Goal: Information Seeking & Learning: Learn about a topic

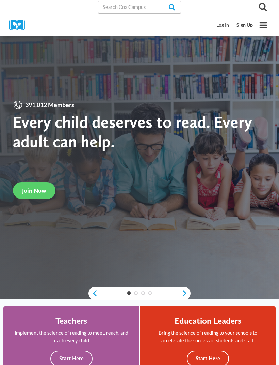
click at [221, 25] on link "Log In" at bounding box center [223, 25] width 20 height 13
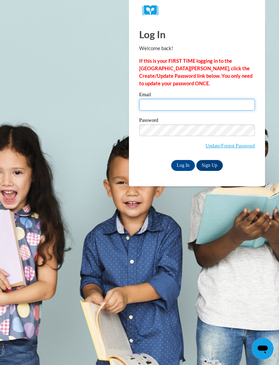
type input "lafavesca@gmail.com"
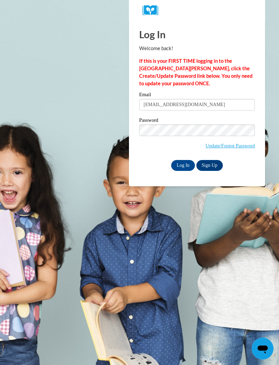
click at [183, 165] on input "Log In" at bounding box center [183, 165] width 24 height 11
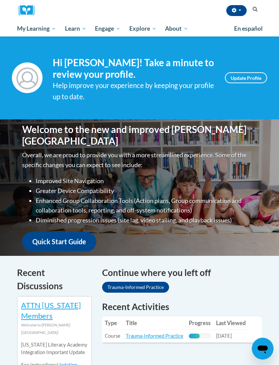
click at [157, 333] on link "Trauma-Informed Practice" at bounding box center [155, 336] width 58 height 6
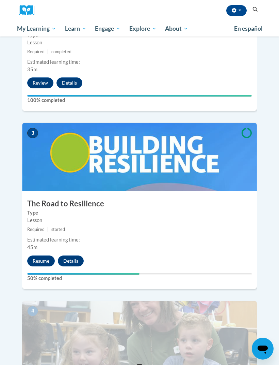
scroll to position [445, 0]
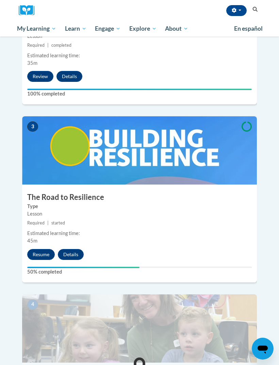
click at [35, 249] on button "Resume" at bounding box center [41, 254] width 28 height 11
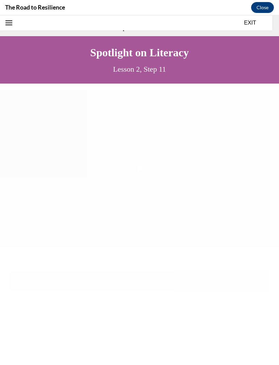
scroll to position [21, 0]
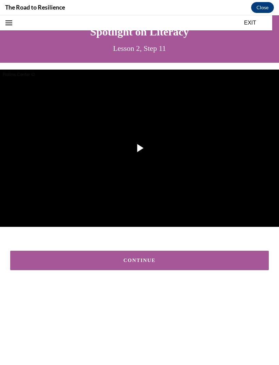
click at [208, 266] on button "CONTINUE" at bounding box center [139, 259] width 259 height 19
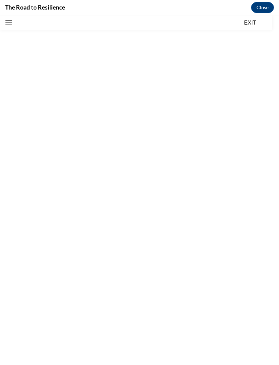
scroll to position [21, 0]
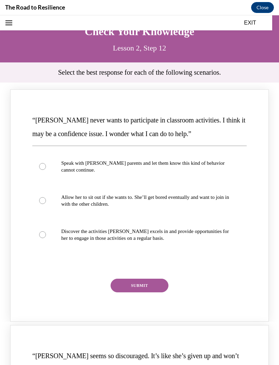
click at [181, 231] on p "Discover the activities Mattison excels in and provide opportunities for her to…" at bounding box center [145, 235] width 169 height 14
click at [46, 231] on input "Discover the activities Mattison excels in and provide opportunities for her to…" at bounding box center [42, 234] width 7 height 7
radio input "true"
click at [153, 291] on button "SUBMIT" at bounding box center [140, 285] width 58 height 14
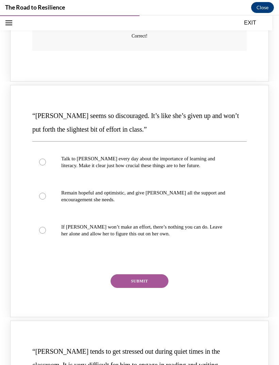
scroll to position [325, 0]
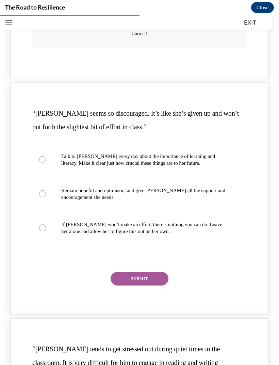
click at [197, 187] on p "Remain hopeful and optimistic, and give Alyson all the support and encouragemen…" at bounding box center [145, 194] width 169 height 14
click at [46, 190] on input "Remain hopeful and optimistic, and give Alyson all the support and encouragemen…" at bounding box center [42, 193] width 7 height 7
radio input "true"
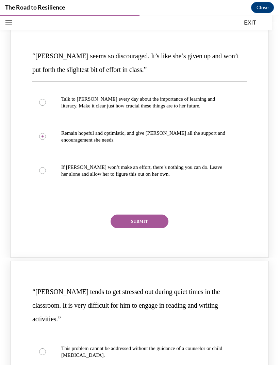
scroll to position [383, 0]
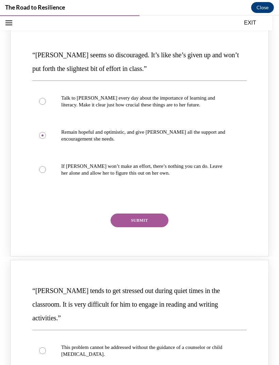
click at [164, 214] on button "SUBMIT" at bounding box center [140, 220] width 58 height 14
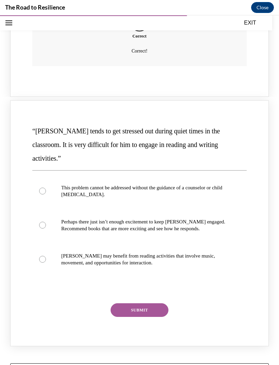
scroll to position [604, 0]
click at [196, 218] on p "Perhaps there just isn’t enough excitement to keep Harrison engaged. Recommend …" at bounding box center [145, 225] width 169 height 14
click at [46, 222] on input "Perhaps there just isn’t enough excitement to keep Harrison engaged. Recommend …" at bounding box center [42, 225] width 7 height 7
radio input "true"
click at [197, 242] on label "Harrison may benefit from reading activities that involve music, movement, and …" at bounding box center [139, 259] width 215 height 34
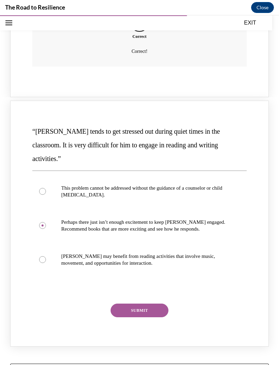
click at [46, 256] on input "Harrison may benefit from reading activities that involve music, movement, and …" at bounding box center [42, 259] width 7 height 7
radio input "true"
click at [155, 303] on button "SUBMIT" at bounding box center [140, 310] width 58 height 14
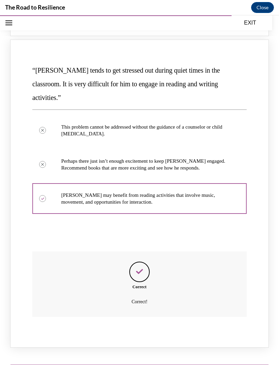
scroll to position [665, 0]
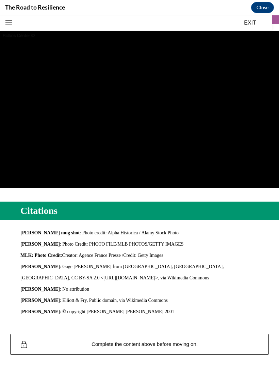
scroll to position [61, 0]
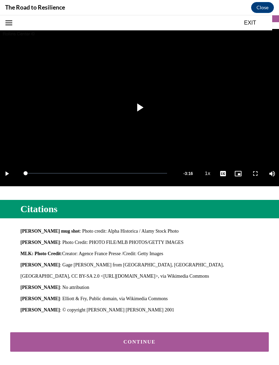
click at [218, 350] on button "CONTINUE" at bounding box center [139, 341] width 259 height 19
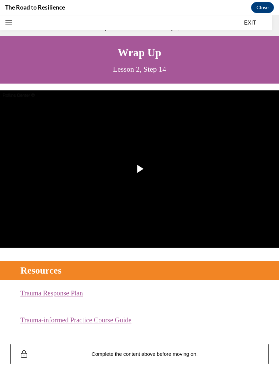
scroll to position [21, 0]
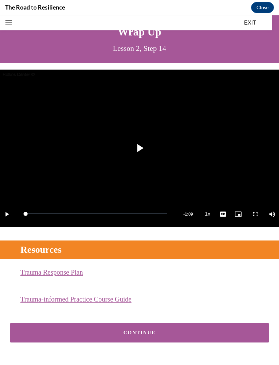
click at [204, 333] on div "CONTINUE" at bounding box center [140, 332] width 238 height 5
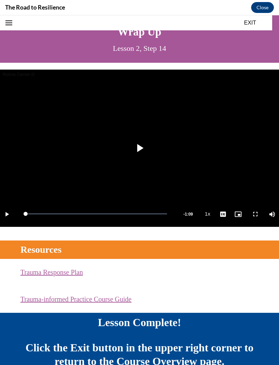
scroll to position [35, 0]
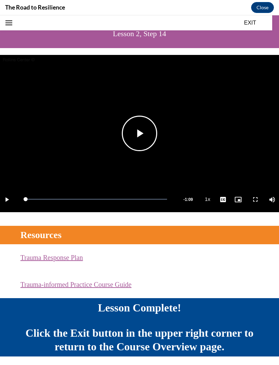
click at [140, 133] on span "Video player" at bounding box center [140, 133] width 0 height 0
click at [248, 26] on button "EXIT" at bounding box center [250, 23] width 41 height 8
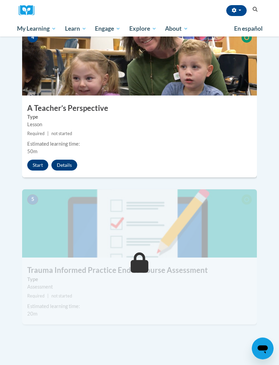
scroll to position [712, 0]
click at [36, 159] on button "Start" at bounding box center [37, 164] width 21 height 11
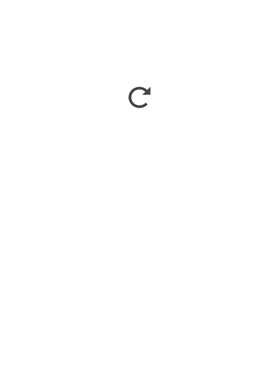
scroll to position [926, 0]
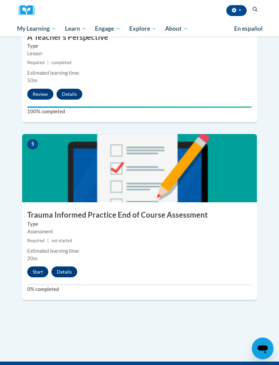
scroll to position [784, 0]
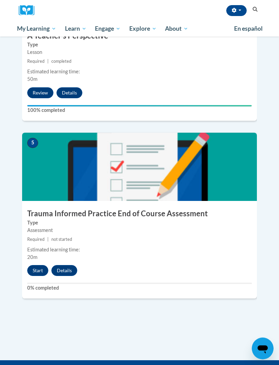
click at [38, 265] on button "Start" at bounding box center [37, 270] width 21 height 11
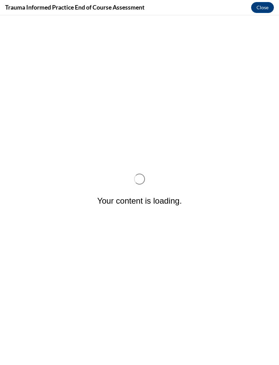
scroll to position [0, 0]
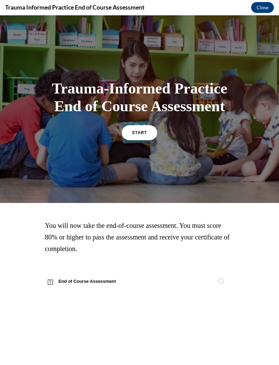
click at [145, 140] on link "START" at bounding box center [139, 132] width 35 height 15
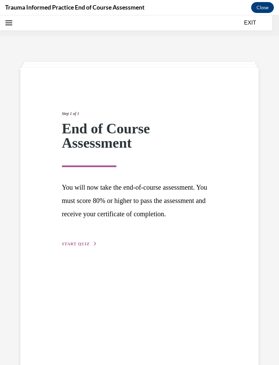
scroll to position [21, 0]
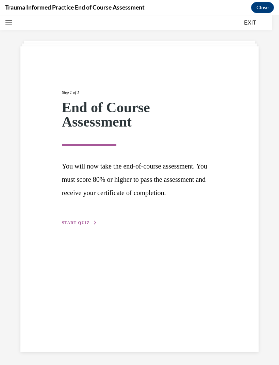
click at [86, 226] on div "Step 1 of 1 End of Course Assessment You will now take the end-of-course assess…" at bounding box center [140, 150] width 166 height 153
click at [85, 226] on div "Step 1 of 1 End of Course Assessment You will now take the end-of-course assess…" at bounding box center [140, 150] width 166 height 153
click at [79, 225] on span "START QUIZ" at bounding box center [76, 222] width 28 height 5
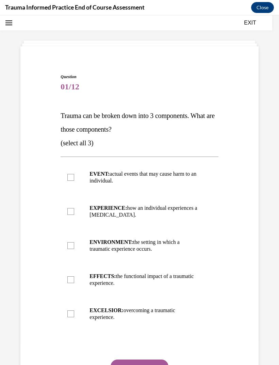
click at [175, 171] on p "EVENT: actual events that may cause harm to an individual." at bounding box center [146, 177] width 112 height 14
click at [74, 174] on input "EVENT: actual events that may cause harm to an individual." at bounding box center [70, 177] width 7 height 7
checkbox input "true"
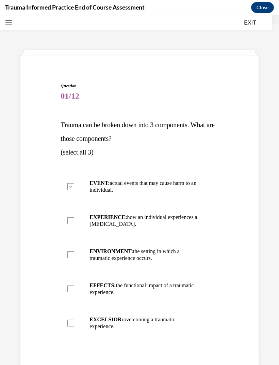
scroll to position [37, 0]
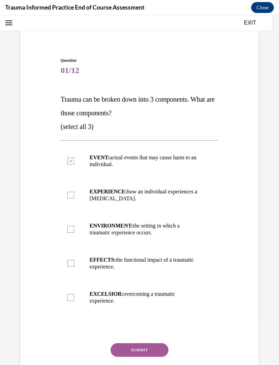
click at [170, 225] on p "ENVIRONMENT: the setting in which a traumatic experience occurs." at bounding box center [146, 229] width 112 height 14
click at [74, 226] on input "ENVIRONMENT: the setting in which a traumatic experience occurs." at bounding box center [70, 229] width 7 height 7
checkbox input "true"
click at [173, 194] on p "EXPERIENCE: how an individual experiences a stressor." at bounding box center [146, 195] width 112 height 14
click at [74, 194] on input "EXPERIENCE: how an individual experiences a stressor." at bounding box center [70, 195] width 7 height 7
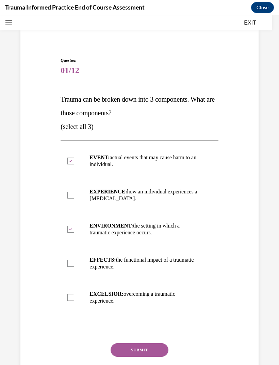
checkbox input "true"
click at [150, 352] on button "SUBMIT" at bounding box center [140, 350] width 58 height 14
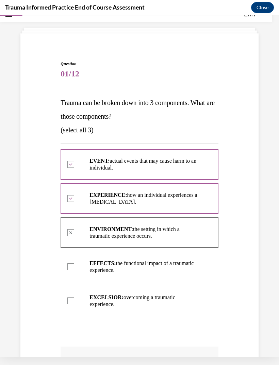
scroll to position [12, 0]
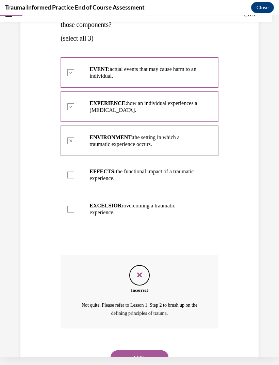
click at [147, 354] on button "NEXT" at bounding box center [140, 357] width 58 height 14
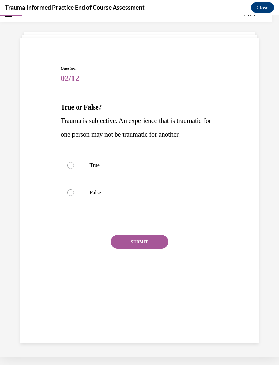
scroll to position [21, 0]
click at [97, 165] on p "True" at bounding box center [146, 165] width 112 height 7
click at [74, 165] on input "True" at bounding box center [70, 165] width 7 height 7
radio input "true"
click at [152, 247] on button "SUBMIT" at bounding box center [140, 242] width 58 height 14
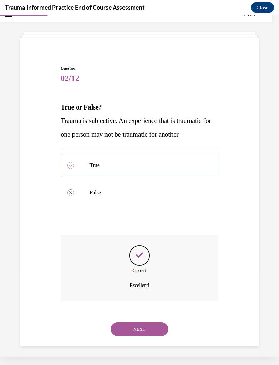
click at [148, 322] on button "NEXT" at bounding box center [140, 329] width 58 height 14
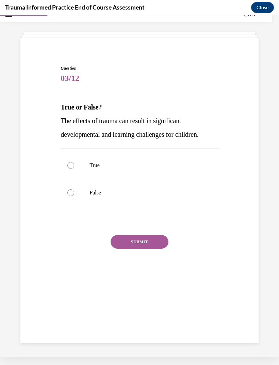
click at [152, 159] on label "True" at bounding box center [140, 165] width 158 height 27
click at [74, 162] on input "True" at bounding box center [70, 165] width 7 height 7
radio input "true"
click at [144, 248] on button "SUBMIT" at bounding box center [140, 242] width 58 height 14
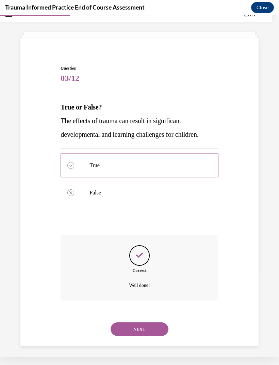
click at [143, 322] on button "NEXT" at bounding box center [140, 329] width 58 height 14
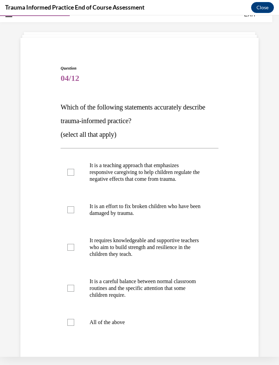
click at [118, 326] on label "All of the above" at bounding box center [140, 321] width 158 height 27
click at [74, 325] on input "All of the above" at bounding box center [70, 322] width 7 height 7
checkbox input "true"
click at [144, 364] on button "SUBMIT" at bounding box center [140, 371] width 58 height 14
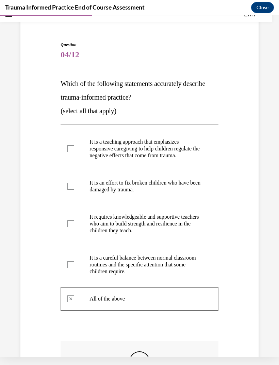
scroll to position [40, 0]
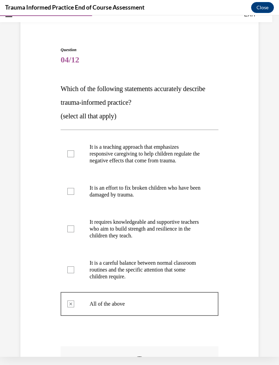
click at [162, 261] on p "It is a careful balance between normal classroom routines and the specific atte…" at bounding box center [146, 269] width 112 height 20
click at [77, 267] on label "It is a careful balance between normal classroom routines and the specific atte…" at bounding box center [140, 269] width 158 height 41
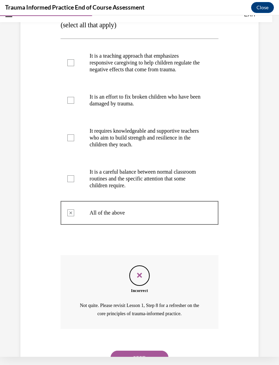
click at [150, 352] on button "NEXT" at bounding box center [140, 357] width 58 height 14
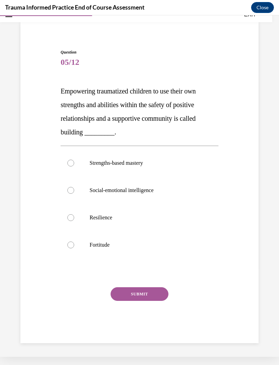
scroll to position [21, 0]
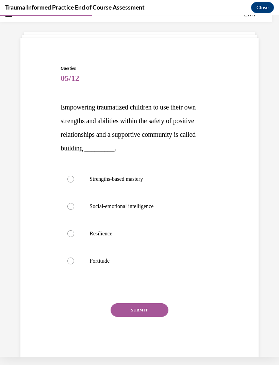
click at [213, 139] on p "Empowering traumatized children to use their own strengths and abilities within…" at bounding box center [140, 127] width 158 height 55
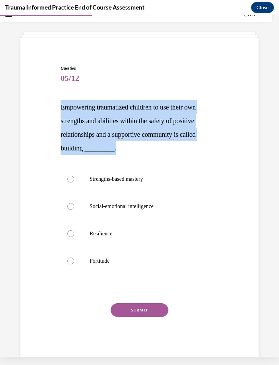
copy span "Empowering traumatized children to use their own strengths and abilities within…"
click at [91, 235] on p "Resilience" at bounding box center [146, 233] width 112 height 7
click at [74, 235] on input "Resilience" at bounding box center [70, 233] width 7 height 7
radio input "true"
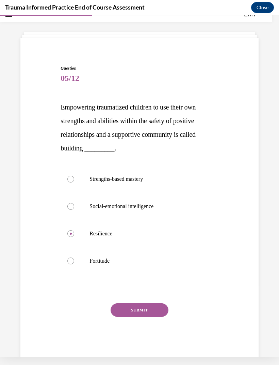
click at [153, 311] on button "SUBMIT" at bounding box center [140, 310] width 58 height 14
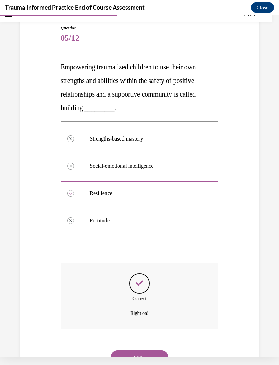
click at [151, 351] on button "NEXT" at bounding box center [140, 357] width 58 height 14
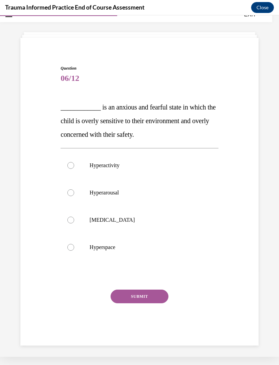
click at [120, 224] on label "Hyperhidrosis" at bounding box center [140, 219] width 158 height 27
click at [74, 223] on input "Hyperhidrosis" at bounding box center [70, 219] width 7 height 7
radio input "true"
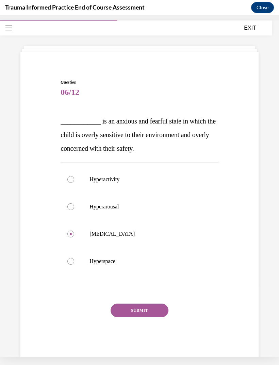
scroll to position [7, 0]
click at [165, 172] on label "Hyperactivity" at bounding box center [140, 179] width 158 height 27
click at [74, 176] on input "Hyperactivity" at bounding box center [70, 179] width 7 height 7
radio input "true"
click at [155, 315] on button "SUBMIT" at bounding box center [140, 310] width 58 height 14
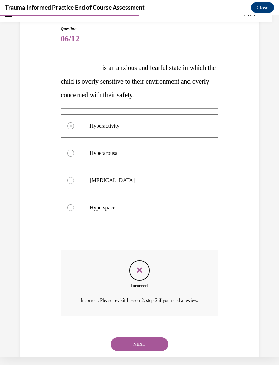
scroll to position [78, 0]
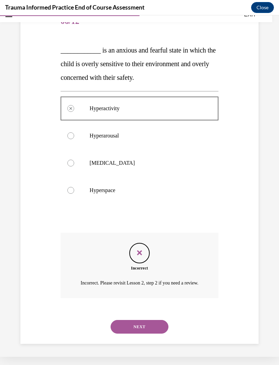
click at [154, 327] on button "NEXT" at bounding box center [140, 327] width 58 height 14
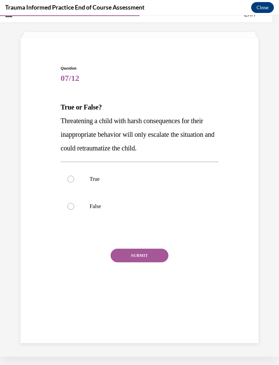
scroll to position [21, 0]
click at [81, 184] on label "True" at bounding box center [140, 178] width 158 height 27
click at [74, 182] on input "True" at bounding box center [70, 178] width 7 height 7
radio input "true"
click at [157, 255] on button "SUBMIT" at bounding box center [140, 255] width 58 height 14
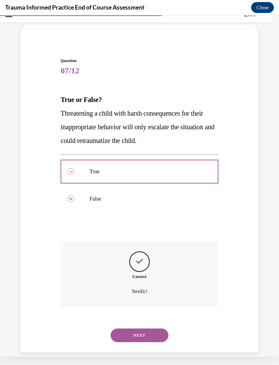
scroll to position [30, 0]
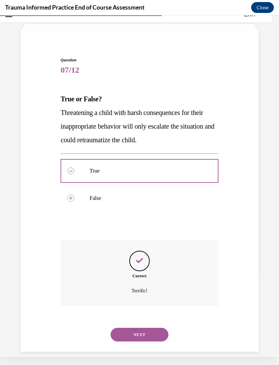
click at [155, 327] on button "NEXT" at bounding box center [140, 334] width 58 height 14
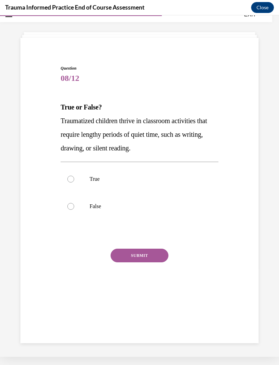
scroll to position [21, 0]
click at [95, 217] on label "False" at bounding box center [140, 206] width 158 height 27
click at [74, 210] on input "False" at bounding box center [70, 206] width 7 height 7
radio input "true"
click at [153, 259] on button "SUBMIT" at bounding box center [140, 255] width 58 height 14
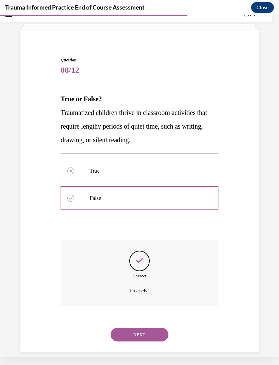
click at [161, 327] on button "NEXT" at bounding box center [140, 334] width 58 height 14
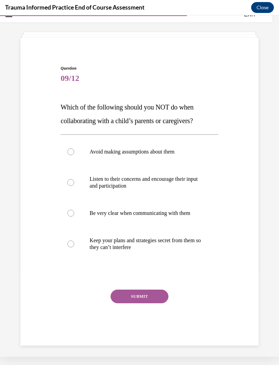
click at [174, 153] on p "Avoid making assumptions about them" at bounding box center [146, 151] width 112 height 7
click at [74, 153] on input "Avoid making assumptions about them" at bounding box center [70, 151] width 7 height 7
radio input "true"
click at [184, 240] on p "Keep your plans and strategies secret from them so they can’t interfere" at bounding box center [146, 244] width 112 height 14
click at [74, 240] on input "Keep your plans and strategies secret from them so they can’t interfere" at bounding box center [70, 243] width 7 height 7
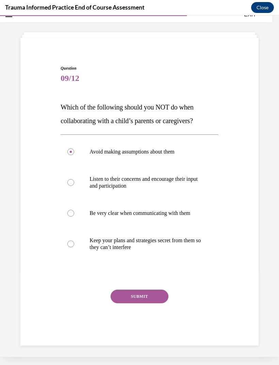
radio input "true"
click at [152, 297] on button "SUBMIT" at bounding box center [140, 296] width 58 height 14
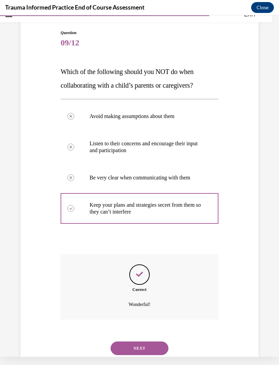
scroll to position [71, 0]
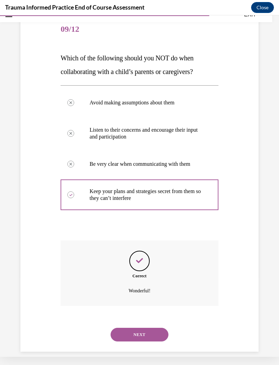
click at [154, 330] on button "NEXT" at bounding box center [140, 334] width 58 height 14
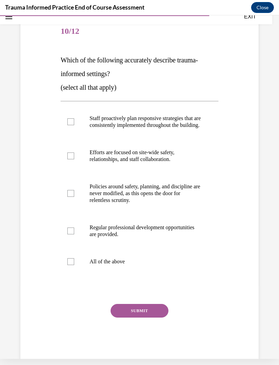
click at [182, 121] on p "Staff proactively plan responsive strategies that are consistently implemented …" at bounding box center [146, 122] width 112 height 14
click at [74, 121] on input "Staff proactively plan responsive strategies that are consistently implemented …" at bounding box center [70, 121] width 7 height 7
checkbox input "true"
click at [172, 158] on p "Efforts are focused on site-wide safety, relationships, and staff collaboration." at bounding box center [146, 156] width 112 height 14
click at [74, 158] on input "Efforts are focused on site-wide safety, relationships, and staff collaboration." at bounding box center [70, 155] width 7 height 7
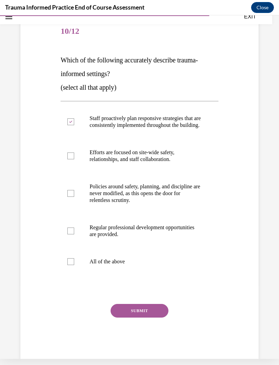
checkbox input "true"
click at [154, 235] on p "Regular professional development opportunities are provided." at bounding box center [146, 231] width 112 height 14
click at [74, 234] on input "Regular professional development opportunities are provided." at bounding box center [70, 230] width 7 height 7
checkbox input "true"
click at [146, 317] on button "SUBMIT" at bounding box center [140, 311] width 58 height 14
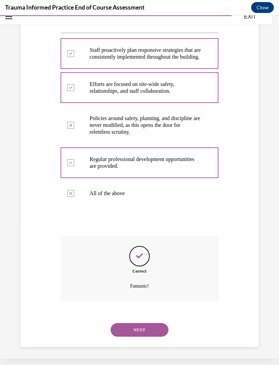
click at [153, 331] on button "NEXT" at bounding box center [140, 330] width 58 height 14
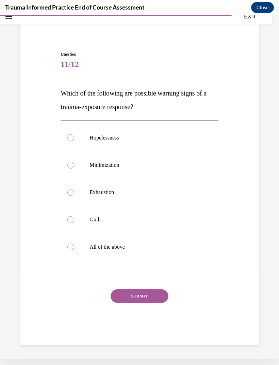
scroll to position [29, 0]
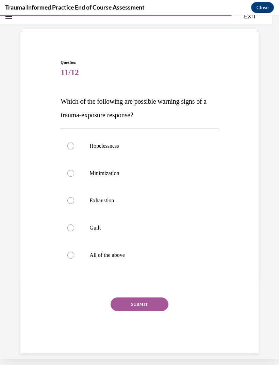
click at [119, 252] on p "All of the above" at bounding box center [146, 254] width 112 height 7
click at [74, 252] on input "All of the above" at bounding box center [70, 254] width 7 height 7
radio input "true"
click at [151, 302] on button "SUBMIT" at bounding box center [140, 304] width 58 height 14
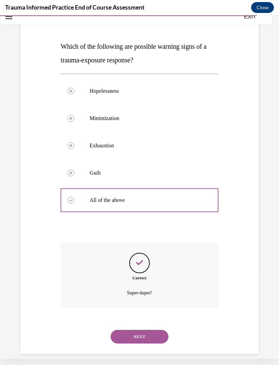
click at [145, 330] on button "NEXT" at bounding box center [140, 337] width 58 height 14
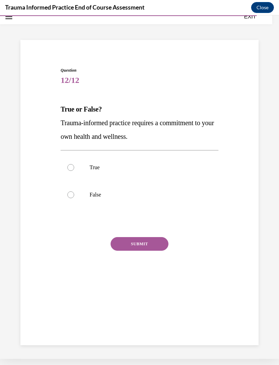
scroll to position [21, 0]
click at [83, 171] on label "True" at bounding box center [140, 167] width 158 height 27
click at [74, 171] on input "True" at bounding box center [70, 167] width 7 height 7
radio input "true"
click at [162, 246] on button "SUBMIT" at bounding box center [140, 244] width 58 height 14
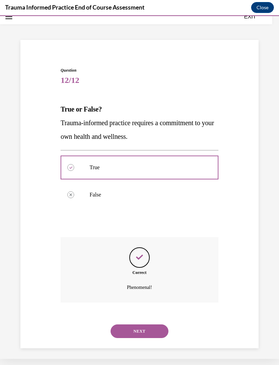
click at [149, 324] on button "NEXT" at bounding box center [140, 331] width 58 height 14
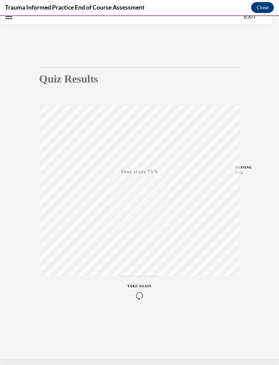
click at [139, 292] on icon "button" at bounding box center [140, 295] width 24 height 7
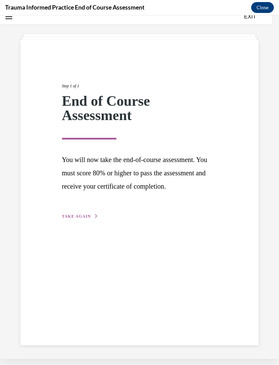
click at [79, 218] on span "TAKE AGAIN" at bounding box center [76, 216] width 29 height 5
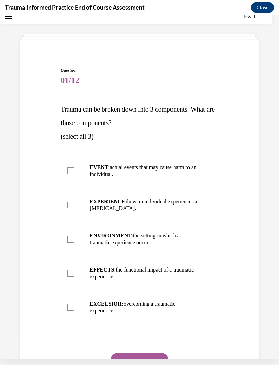
click at [79, 168] on label "EVENT: actual events that may cause harm to an individual." at bounding box center [140, 171] width 158 height 34
click at [74, 168] on input "EVENT: actual events that may cause harm to an individual." at bounding box center [70, 170] width 7 height 7
checkbox input "true"
click at [71, 200] on label "EXPERIENCE: how an individual experiences a stressor." at bounding box center [140, 205] width 158 height 34
click at [71, 201] on input "EXPERIENCE: how an individual experiences a stressor." at bounding box center [70, 204] width 7 height 7
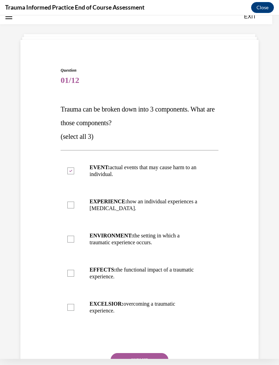
checkbox input "true"
click at [74, 271] on div at bounding box center [70, 273] width 7 height 7
click at [74, 271] on input "EFFECTS: the functional impact of a traumatic experience." at bounding box center [70, 273] width 7 height 7
checkbox input "true"
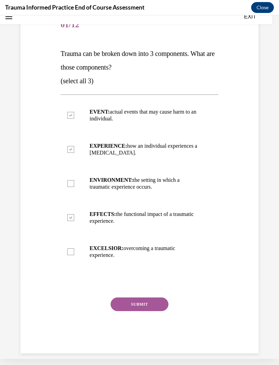
click at [150, 297] on button "SUBMIT" at bounding box center [140, 304] width 58 height 14
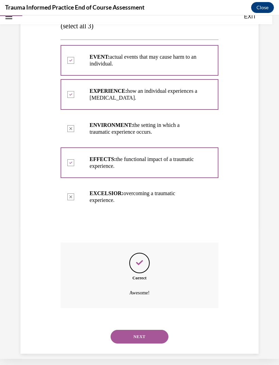
click at [153, 331] on button "NEXT" at bounding box center [140, 337] width 58 height 14
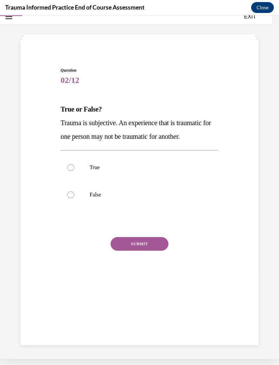
click at [95, 175] on label "True" at bounding box center [140, 167] width 158 height 27
click at [74, 171] on input "True" at bounding box center [70, 167] width 7 height 7
radio input "true"
click at [153, 249] on button "SUBMIT" at bounding box center [140, 244] width 58 height 14
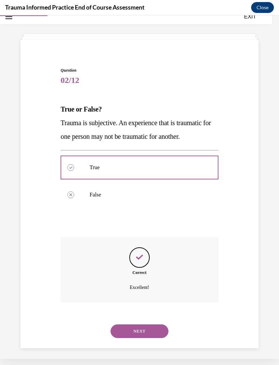
click at [150, 324] on button "NEXT" at bounding box center [140, 331] width 58 height 14
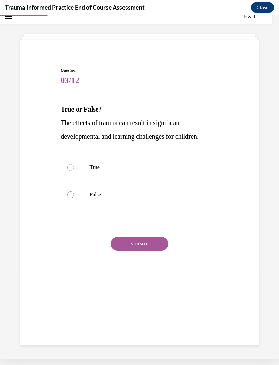
click at [144, 164] on p "True" at bounding box center [146, 167] width 112 height 7
click at [74, 164] on input "True" at bounding box center [70, 167] width 7 height 7
radio input "true"
click at [150, 250] on button "SUBMIT" at bounding box center [140, 244] width 58 height 14
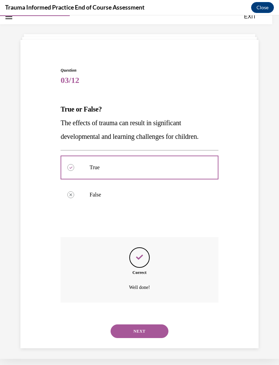
click at [147, 324] on button "NEXT" at bounding box center [140, 331] width 58 height 14
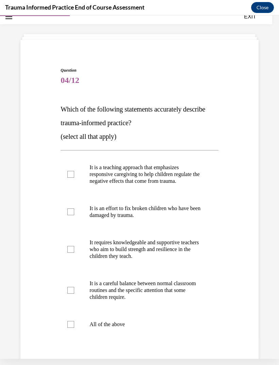
click at [175, 173] on p "It is a teaching approach that emphasizes responsive caregiving to help childre…" at bounding box center [146, 174] width 112 height 20
click at [74, 173] on input "It is a teaching approach that emphasizes responsive caregiving to help childre…" at bounding box center [70, 174] width 7 height 7
click at [165, 173] on p "It is a teaching approach that emphasizes responsive caregiving to help childre…" at bounding box center [146, 174] width 112 height 20
click at [74, 173] on input "It is a teaching approach that emphasizes responsive caregiving to help childre…" at bounding box center [70, 174] width 7 height 7
checkbox input "false"
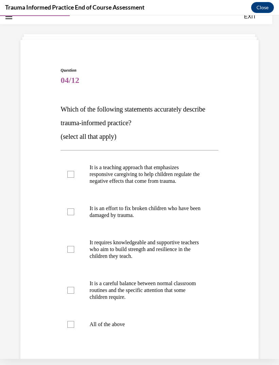
click at [116, 325] on p "All of the above" at bounding box center [146, 324] width 112 height 7
click at [74, 325] on input "All of the above" at bounding box center [70, 324] width 7 height 7
checkbox input "true"
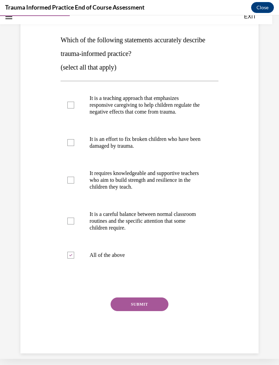
click at [149, 310] on button "SUBMIT" at bounding box center [140, 304] width 58 height 14
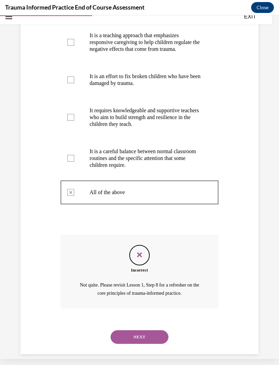
click at [149, 331] on button "NEXT" at bounding box center [140, 337] width 58 height 14
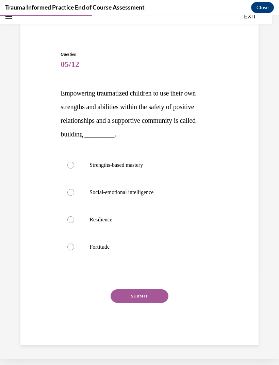
scroll to position [29, 0]
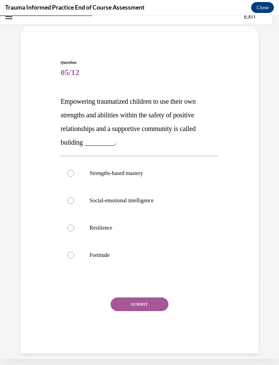
click at [122, 230] on p "Resilience" at bounding box center [146, 227] width 112 height 7
click at [74, 230] on input "Resilience" at bounding box center [70, 227] width 7 height 7
radio input "true"
click at [149, 308] on button "SUBMIT" at bounding box center [140, 304] width 58 height 14
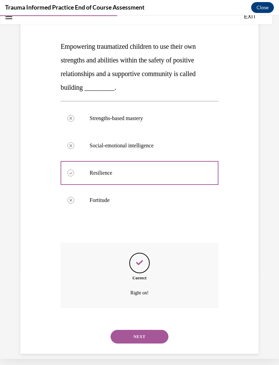
click at [148, 330] on button "NEXT" at bounding box center [140, 337] width 58 height 14
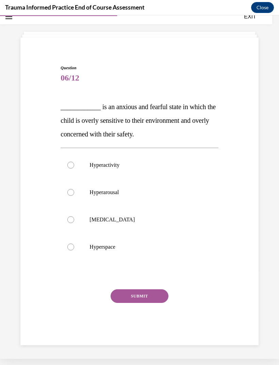
scroll to position [21, 0]
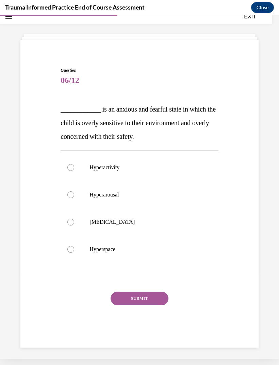
click at [126, 163] on label "Hyperactivity" at bounding box center [140, 167] width 158 height 27
click at [74, 164] on input "Hyperactivity" at bounding box center [70, 167] width 7 height 7
radio input "true"
click at [154, 300] on button "SUBMIT" at bounding box center [140, 298] width 58 height 14
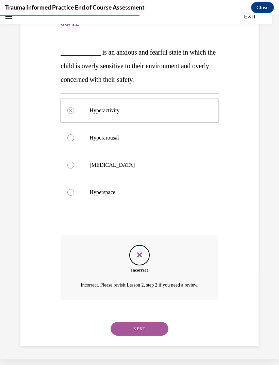
click at [147, 331] on button "NEXT" at bounding box center [140, 329] width 58 height 14
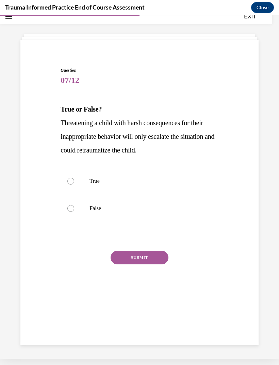
click at [120, 180] on p "True" at bounding box center [146, 181] width 112 height 7
click at [74, 180] on input "True" at bounding box center [70, 181] width 7 height 7
radio input "true"
click at [156, 263] on button "SUBMIT" at bounding box center [140, 257] width 58 height 14
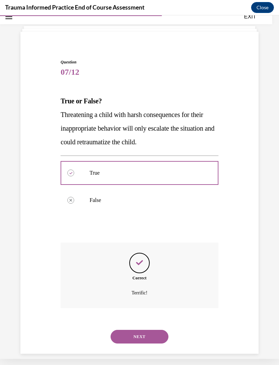
click at [153, 330] on button "NEXT" at bounding box center [140, 337] width 58 height 14
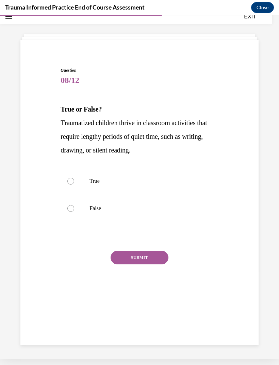
click at [141, 172] on label "True" at bounding box center [140, 180] width 158 height 27
click at [74, 178] on input "True" at bounding box center [70, 181] width 7 height 7
radio input "true"
click at [148, 202] on label "False" at bounding box center [140, 208] width 158 height 27
click at [74, 205] on input "False" at bounding box center [70, 208] width 7 height 7
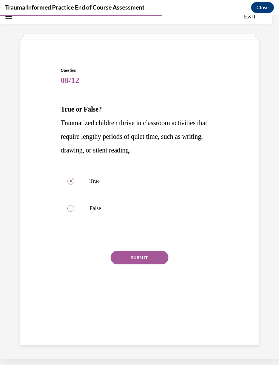
radio input "true"
click at [152, 258] on button "SUBMIT" at bounding box center [140, 257] width 58 height 14
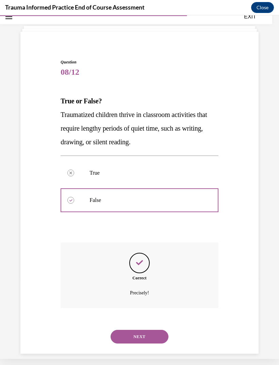
click at [151, 330] on button "NEXT" at bounding box center [140, 337] width 58 height 14
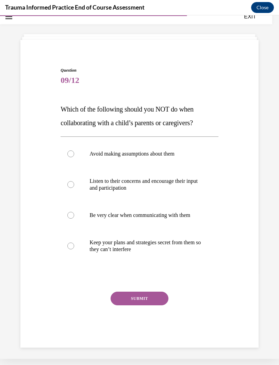
click at [176, 247] on p "Keep your plans and strategies secret from them so they can’t interfere" at bounding box center [146, 246] width 112 height 14
click at [74, 247] on input "Keep your plans and strategies secret from them so they can’t interfere" at bounding box center [70, 245] width 7 height 7
radio input "true"
click at [142, 302] on button "SUBMIT" at bounding box center [140, 298] width 58 height 14
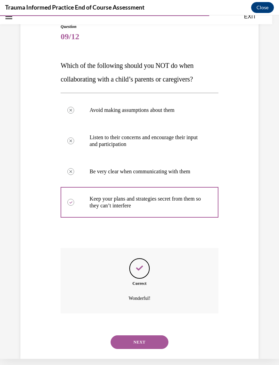
scroll to position [71, 0]
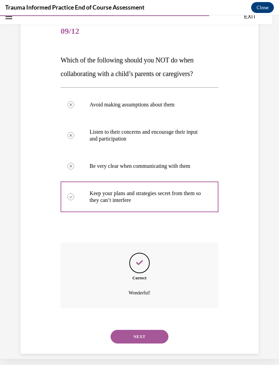
click at [149, 331] on button "NEXT" at bounding box center [140, 337] width 58 height 14
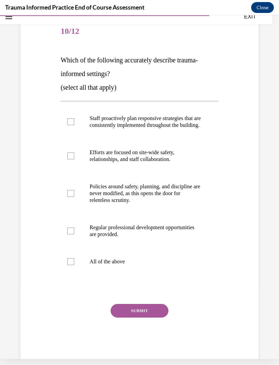
click at [181, 120] on p "Staff proactively plan responsive strategies that are consistently implemented …" at bounding box center [146, 122] width 112 height 14
click at [74, 120] on input "Staff proactively plan responsive strategies that are consistently implemented …" at bounding box center [70, 121] width 7 height 7
checkbox input "true"
click at [171, 157] on p "Efforts are focused on site-wide safety, relationships, and staff collaboration." at bounding box center [146, 156] width 112 height 14
click at [74, 157] on input "Efforts are focused on site-wide safety, relationships, and staff collaboration." at bounding box center [70, 155] width 7 height 7
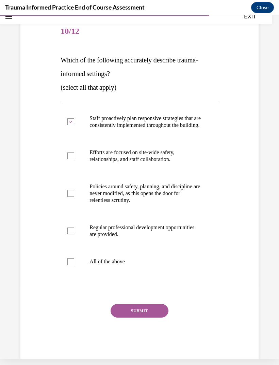
checkbox input "true"
click at [144, 238] on p "Regular professional development opportunities are provided." at bounding box center [146, 231] width 112 height 14
click at [74, 234] on input "Regular professional development opportunities are provided." at bounding box center [70, 230] width 7 height 7
checkbox input "true"
click at [144, 317] on button "SUBMIT" at bounding box center [140, 311] width 58 height 14
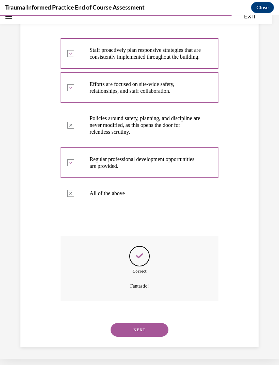
click at [149, 328] on button "NEXT" at bounding box center [140, 330] width 58 height 14
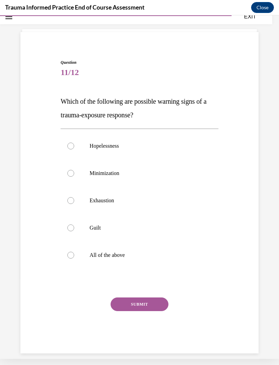
scroll to position [29, 0]
click at [117, 258] on label "All of the above" at bounding box center [140, 254] width 158 height 27
click at [74, 258] on input "All of the above" at bounding box center [70, 254] width 7 height 7
radio input "true"
click at [153, 306] on button "SUBMIT" at bounding box center [140, 304] width 58 height 14
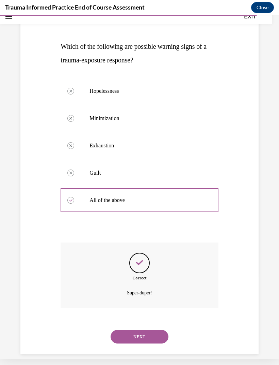
click at [148, 331] on button "NEXT" at bounding box center [140, 337] width 58 height 14
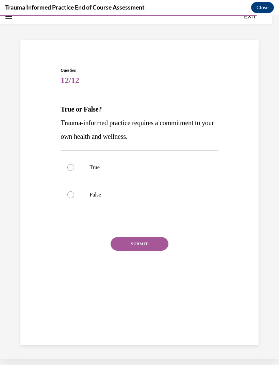
scroll to position [21, 0]
click at [161, 160] on label "True" at bounding box center [140, 167] width 158 height 27
click at [74, 164] on input "True" at bounding box center [70, 167] width 7 height 7
radio input "true"
click at [153, 249] on button "SUBMIT" at bounding box center [140, 244] width 58 height 14
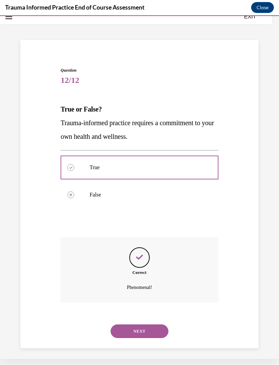
click at [149, 324] on button "NEXT" at bounding box center [140, 331] width 58 height 14
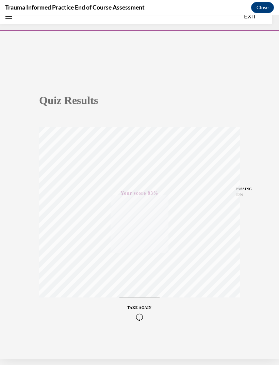
scroll to position [0, 0]
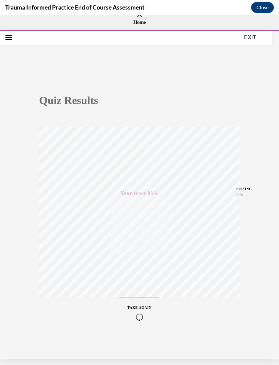
click at [244, 35] on button "EXIT" at bounding box center [250, 37] width 41 height 8
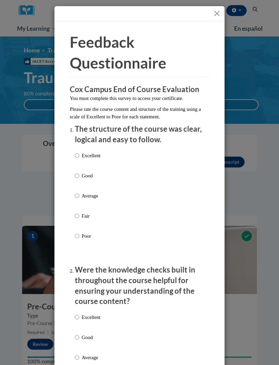
click at [94, 155] on p "Excellent" at bounding box center [91, 155] width 19 height 7
click at [79, 155] on input "Excellent" at bounding box center [77, 155] width 4 height 7
radio input "true"
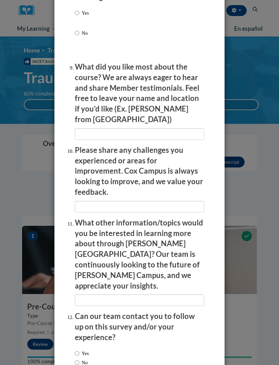
scroll to position [1242, 0]
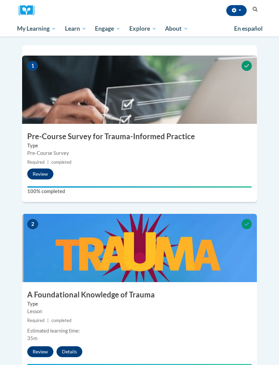
scroll to position [0, 0]
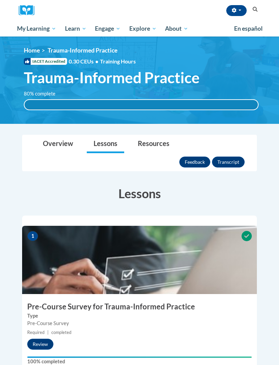
click at [198, 156] on button "Feedback" at bounding box center [195, 161] width 31 height 11
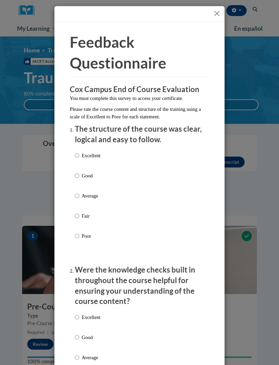
click at [79, 154] on input "Excellent" at bounding box center [77, 155] width 4 height 7
radio input "true"
click at [79, 313] on input "Excellent" at bounding box center [77, 316] width 4 height 7
radio input "true"
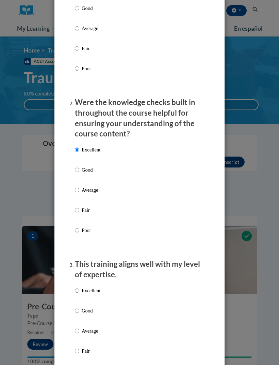
scroll to position [182, 0]
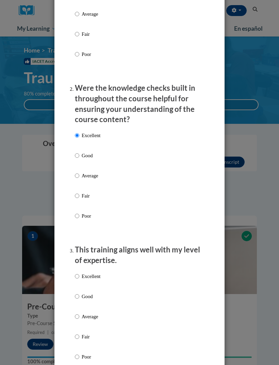
click at [79, 272] on input "Excellent" at bounding box center [77, 275] width 4 height 7
radio input "true"
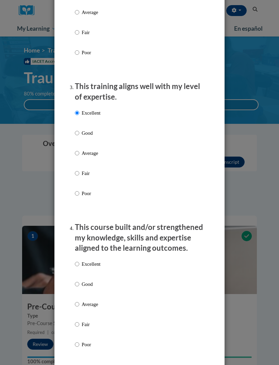
click at [78, 261] on input "Excellent" at bounding box center [77, 263] width 4 height 7
radio input "true"
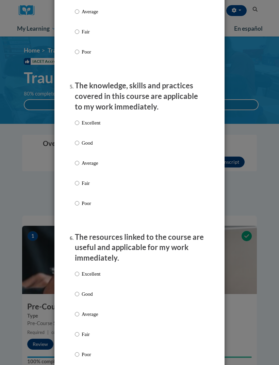
scroll to position [640, 0]
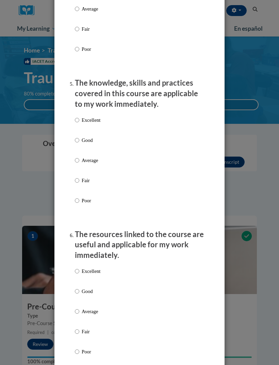
click at [76, 116] on input "Excellent" at bounding box center [77, 119] width 4 height 7
radio input "true"
click at [79, 267] on input "Excellent" at bounding box center [77, 270] width 4 height 7
radio input "true"
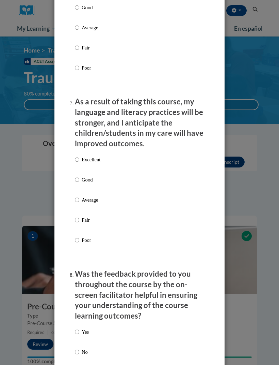
scroll to position [935, 0]
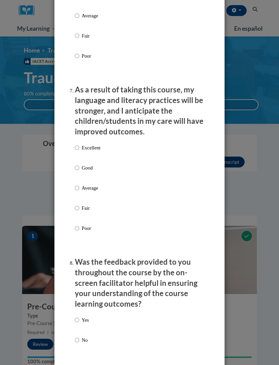
click at [76, 144] on input "Excellent" at bounding box center [77, 147] width 4 height 7
radio input "true"
click at [79, 316] on input "Yes" at bounding box center [77, 319] width 4 height 7
radio input "true"
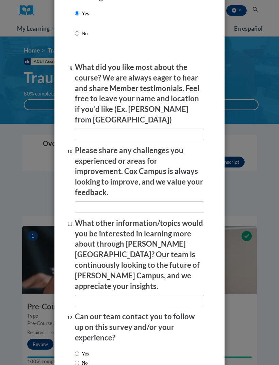
scroll to position [1242, 0]
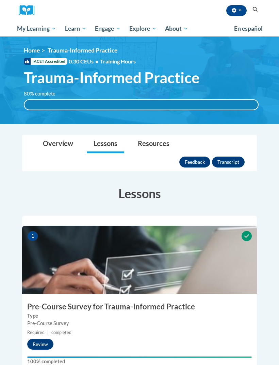
click at [236, 110] on div "<en>Home</en><fr>Accueil</fr><de>Zuhause</de><it>Casa</it><es>Casa</es><pt>Casa…" at bounding box center [142, 80] width 256 height 67
click at [245, 108] on div "80% complete" at bounding box center [142, 105] width 234 height 10
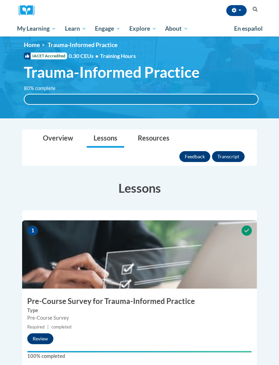
scroll to position [5, 0]
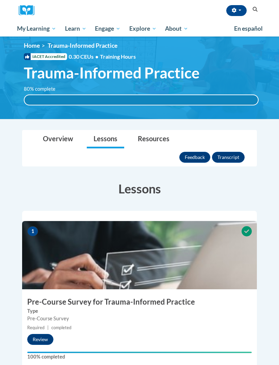
click at [57, 137] on link "Overview" at bounding box center [58, 139] width 44 height 18
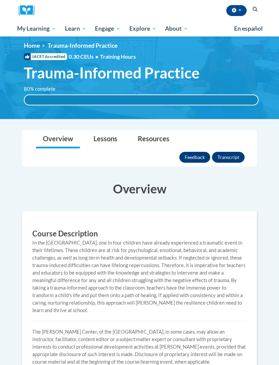
click at [109, 144] on link "Lessons" at bounding box center [105, 139] width 37 height 18
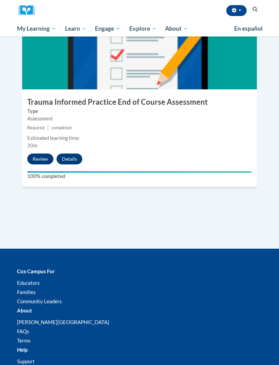
scroll to position [895, 0]
click at [42, 153] on button "Review" at bounding box center [40, 158] width 26 height 11
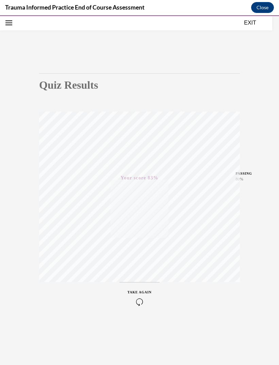
scroll to position [0, 0]
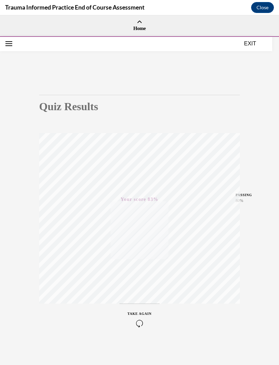
click at [12, 42] on button "Open navigation menu" at bounding box center [9, 44] width 10 height 10
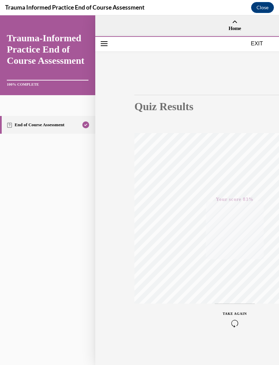
click at [60, 128] on link "End of Course Assessment" at bounding box center [47, 125] width 95 height 18
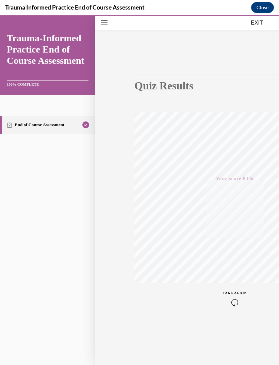
click at [259, 22] on button "EXIT" at bounding box center [257, 23] width 41 height 8
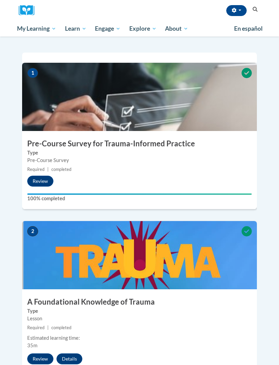
scroll to position [0, 0]
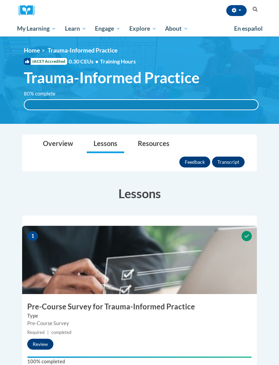
click at [231, 156] on button "Transcript" at bounding box center [228, 161] width 33 height 11
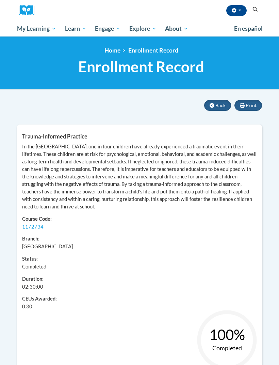
click at [214, 107] on button "Back" at bounding box center [217, 105] width 27 height 11
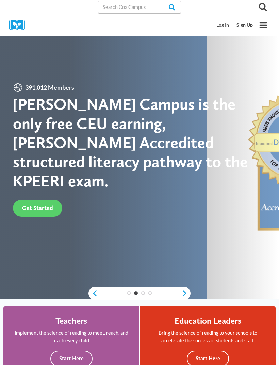
click at [228, 24] on link "Log In" at bounding box center [223, 25] width 20 height 13
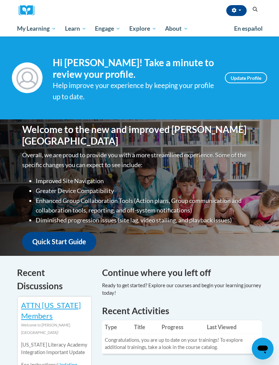
click at [0, 0] on span "My Course Progress" at bounding box center [0, 0] width 0 height 0
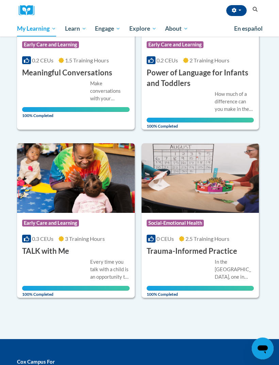
scroll to position [167, 0]
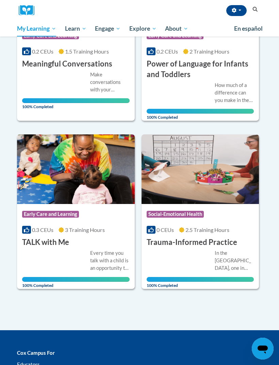
click at [217, 242] on h3 "Trauma-Informed Practice" at bounding box center [192, 242] width 91 height 11
